Goal: Task Accomplishment & Management: Manage account settings

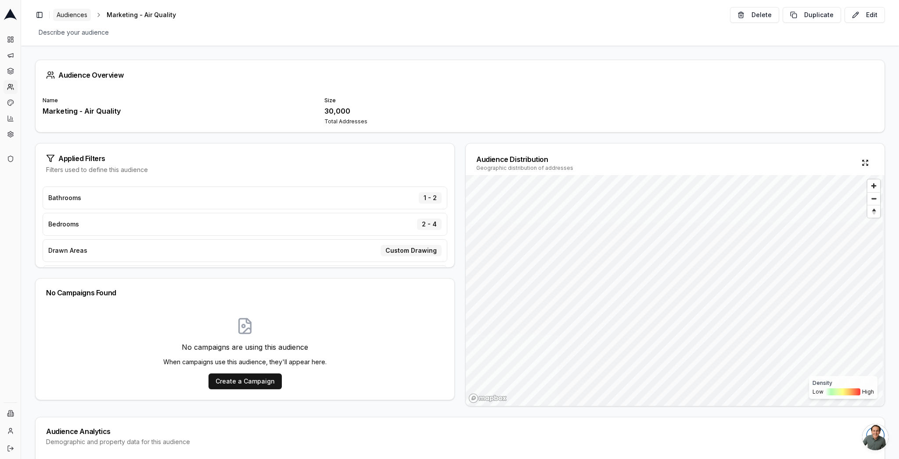
click at [84, 18] on span "Audiences" at bounding box center [72, 15] width 31 height 9
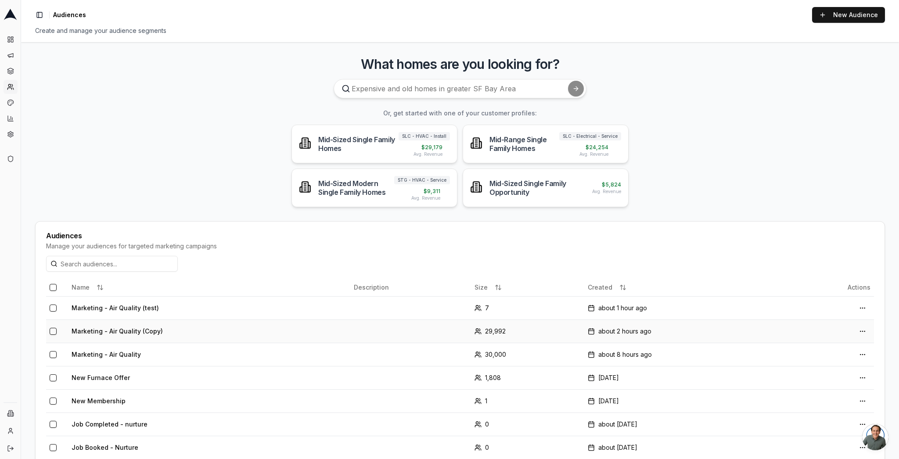
click at [143, 333] on td "Marketing - Air Quality (Copy)" at bounding box center [209, 330] width 282 height 23
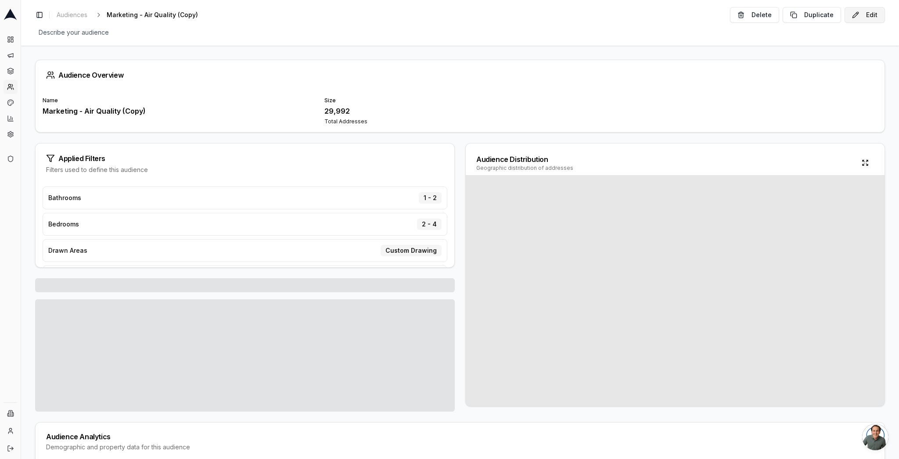
drag, startPoint x: 868, startPoint y: 25, endPoint x: 866, endPoint y: 16, distance: 9.4
click at [867, 25] on div "Toggle Sidebar Audiences Marketing - Air Quality (Copy) Edit Delete Duplicate E…" at bounding box center [460, 23] width 878 height 46
click at [866, 16] on button "Edit" at bounding box center [864, 15] width 40 height 16
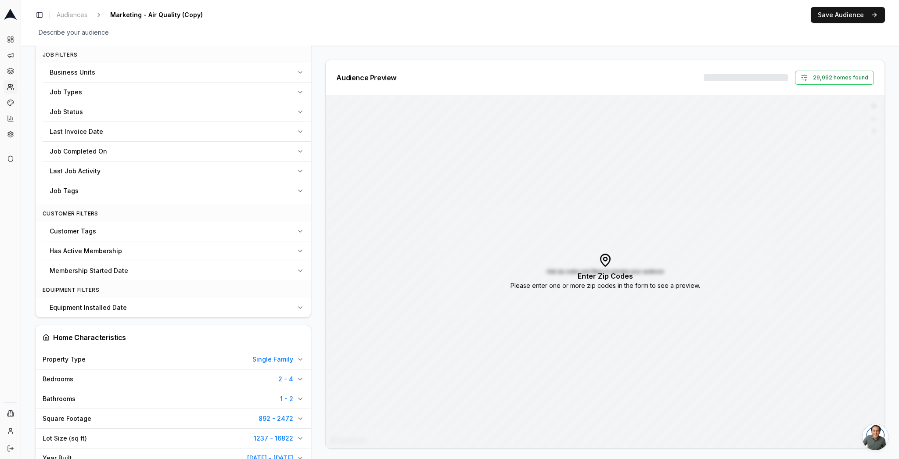
scroll to position [358, 0]
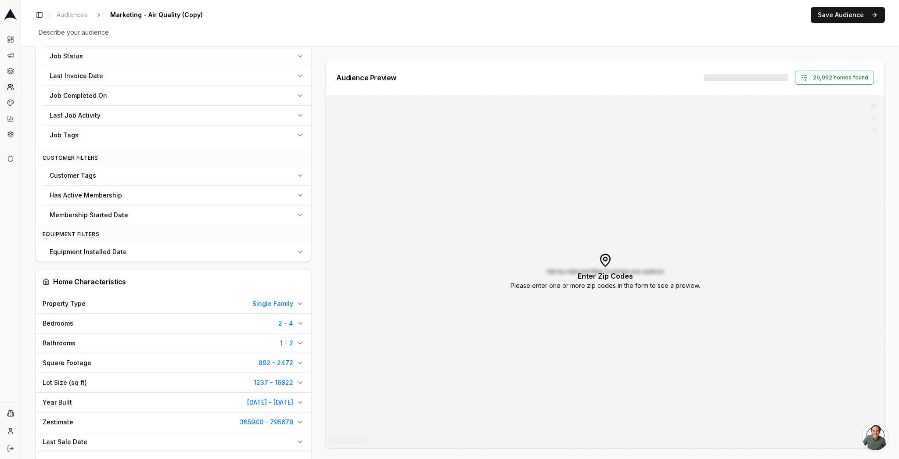
click at [250, 319] on div "Bedrooms 2 - 4" at bounding box center [168, 323] width 251 height 9
click at [143, 341] on input "4" at bounding box center [149, 345] width 63 height 16
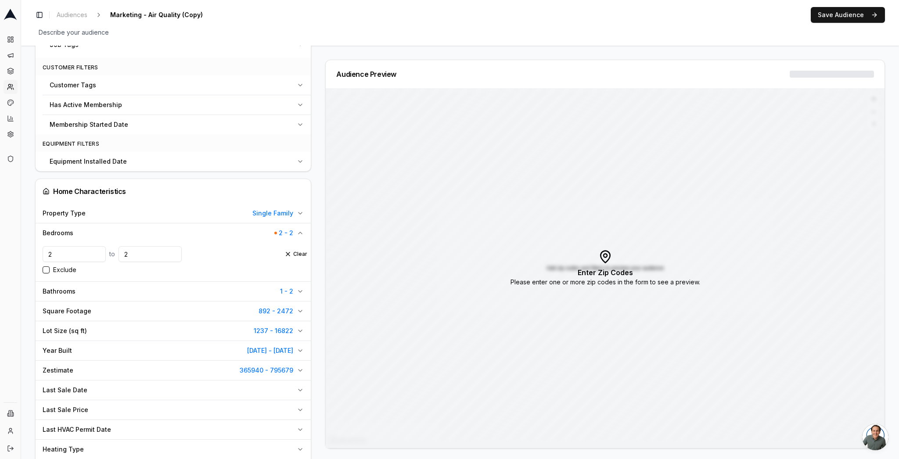
scroll to position [455, 0]
type input "2"
click at [47, 254] on input "2" at bounding box center [74, 254] width 63 height 16
click at [71, 253] on input "2" at bounding box center [74, 254] width 63 height 16
type input "5"
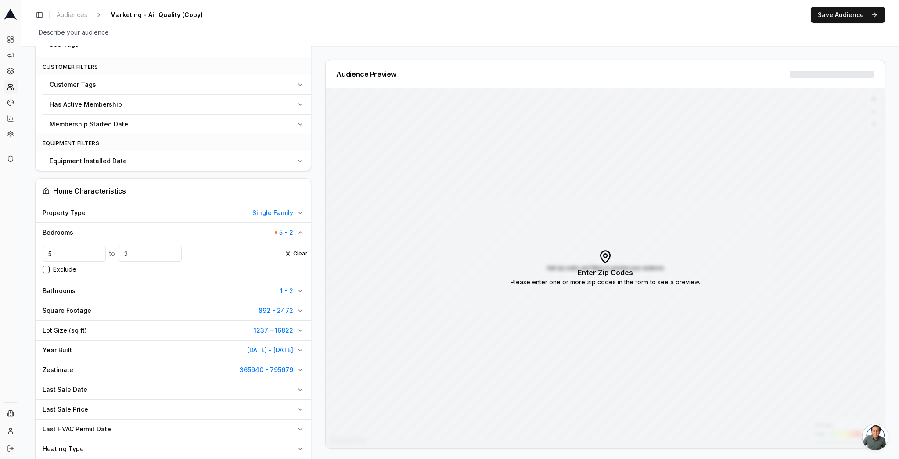
click at [29, 225] on div "Audience Configuration Existing Customers • Static Audience Edit Filters AI Fil…" at bounding box center [460, 176] width 878 height 1172
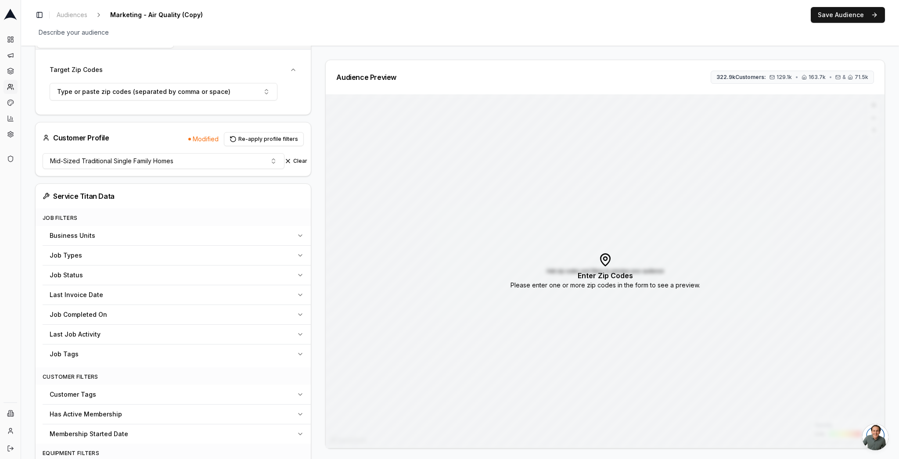
scroll to position [107, 0]
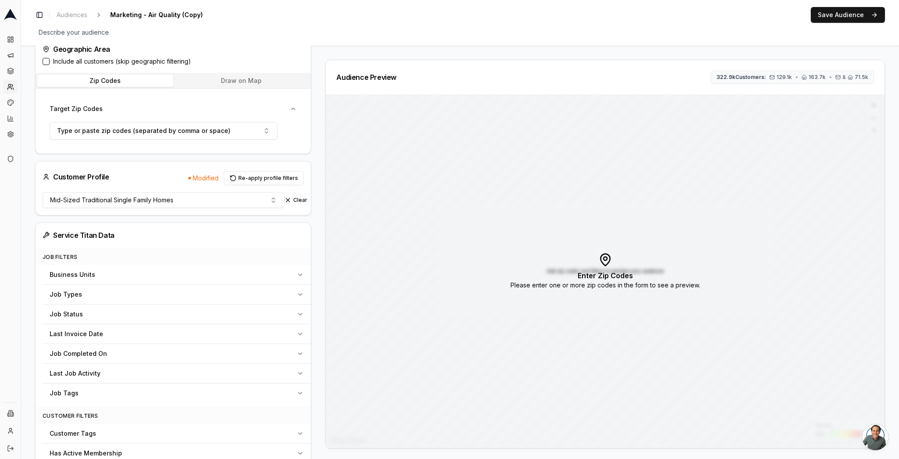
click at [254, 82] on button "Draw on Map" at bounding box center [241, 81] width 136 height 12
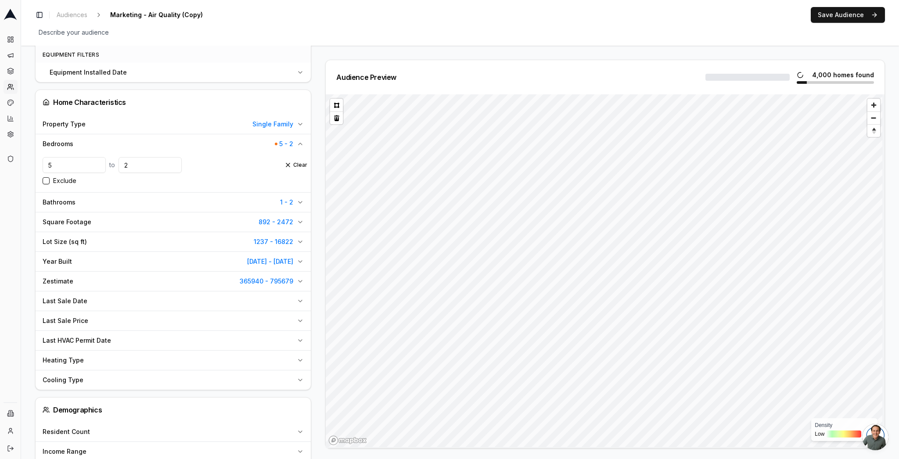
scroll to position [550, 0]
click at [297, 163] on button "Clear" at bounding box center [295, 164] width 23 height 7
click at [135, 168] on input "2" at bounding box center [149, 164] width 63 height 16
click at [78, 164] on input "5" at bounding box center [74, 164] width 63 height 16
click at [68, 204] on span "Bathrooms" at bounding box center [59, 201] width 33 height 9
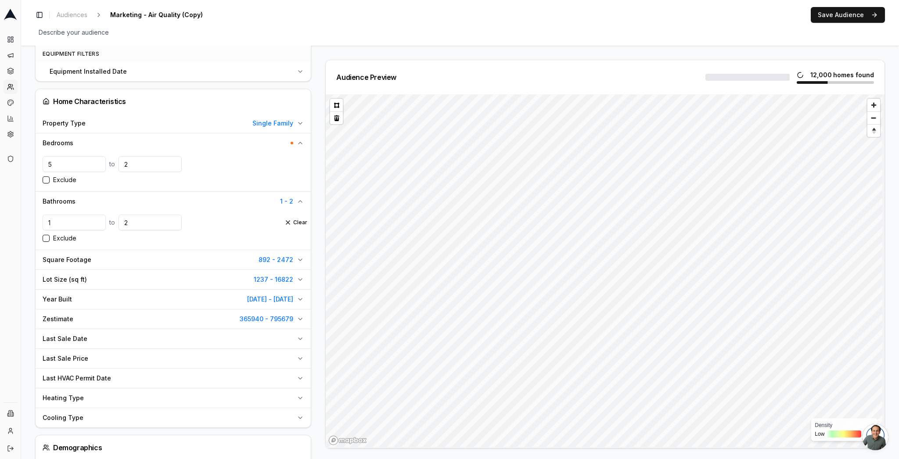
click at [292, 222] on button "Clear" at bounding box center [295, 222] width 23 height 7
click at [230, 259] on div "Square Footage 892 - 2472" at bounding box center [168, 259] width 251 height 9
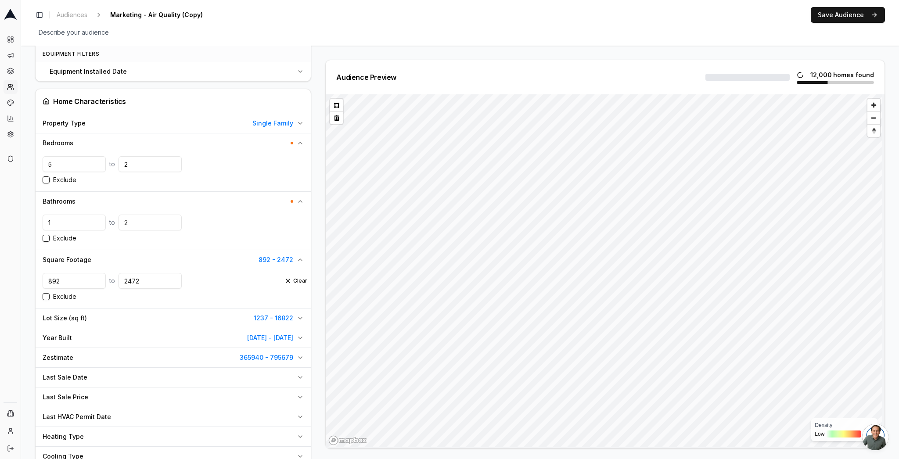
click at [230, 258] on div "Square Footage 892 - 2472" at bounding box center [168, 259] width 251 height 9
